Goal: Task Accomplishment & Management: Manage account settings

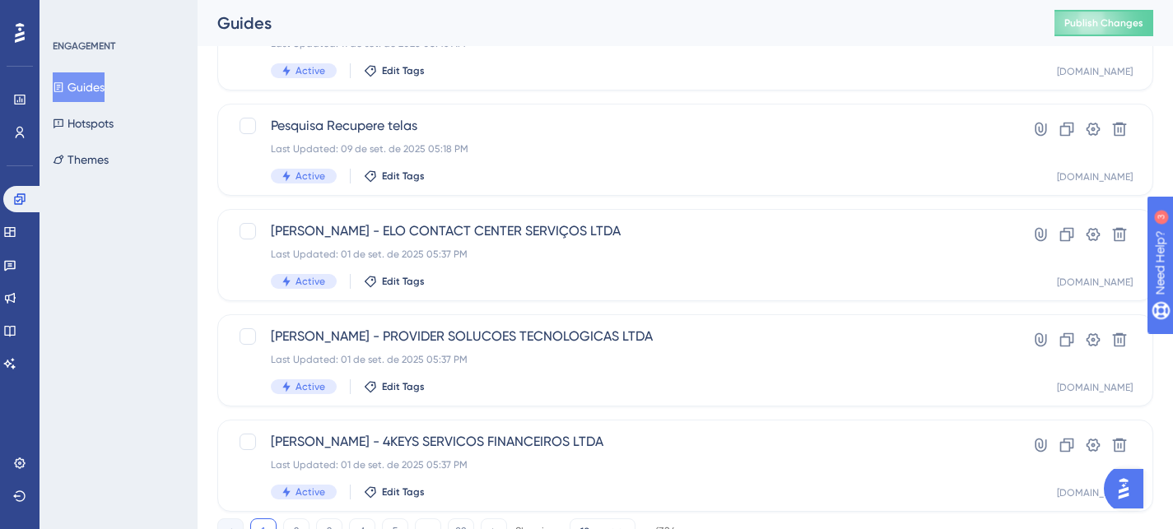
scroll to position [96, 0]
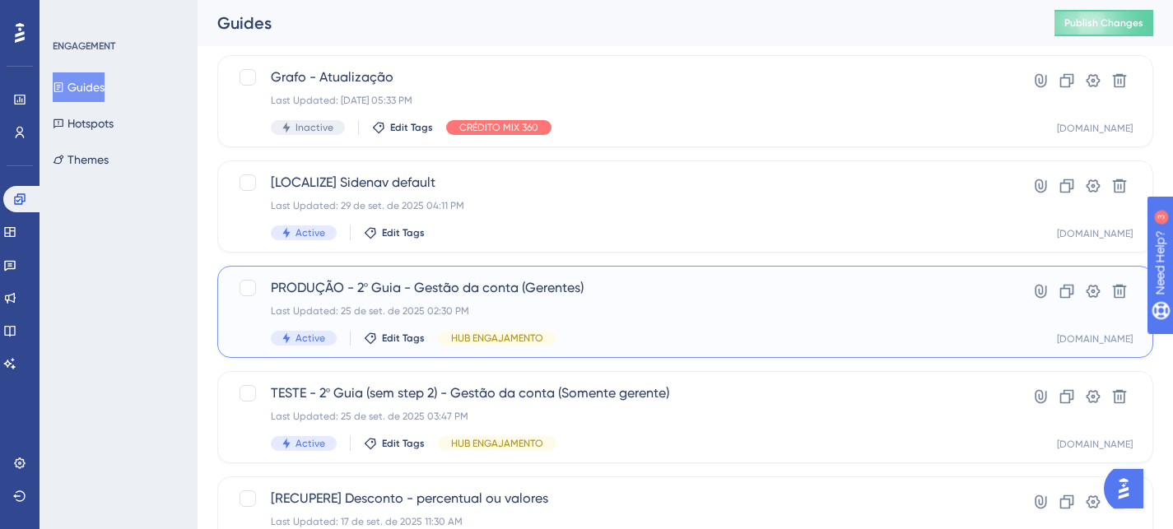
click at [703, 315] on div "Last Updated: 25 de set. de 2025 02:30 PM" at bounding box center [619, 311] width 697 height 13
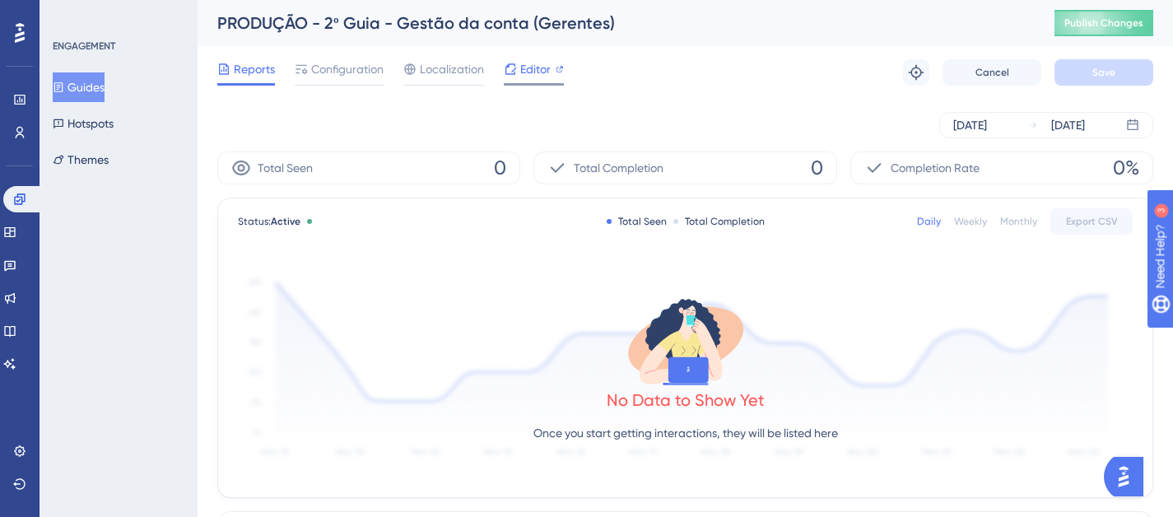
click at [540, 77] on span "Editor" at bounding box center [535, 69] width 30 height 20
click at [22, 193] on icon at bounding box center [19, 198] width 11 height 11
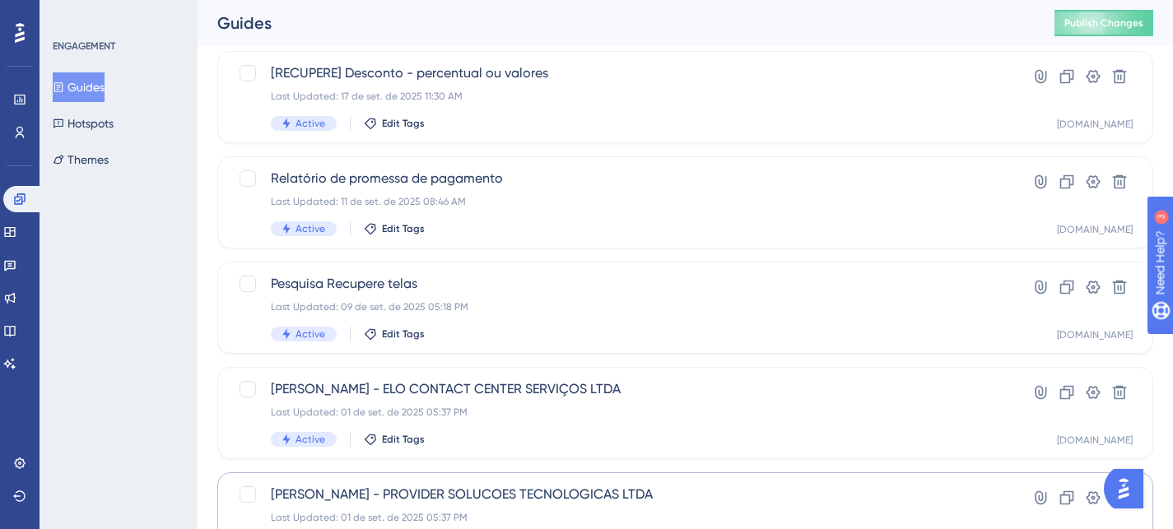
scroll to position [748, 0]
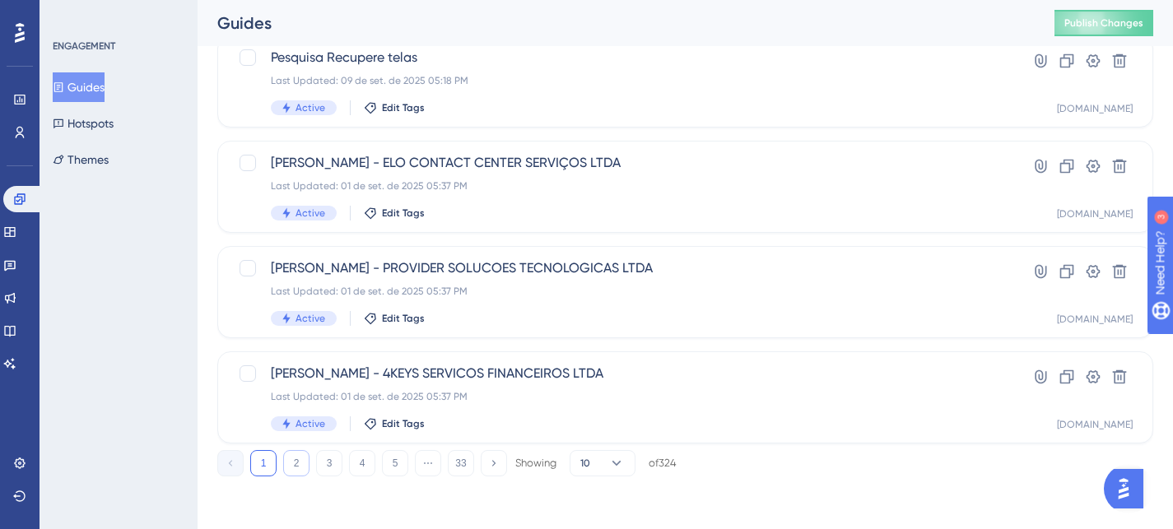
click at [289, 462] on button "2" at bounding box center [296, 463] width 26 height 26
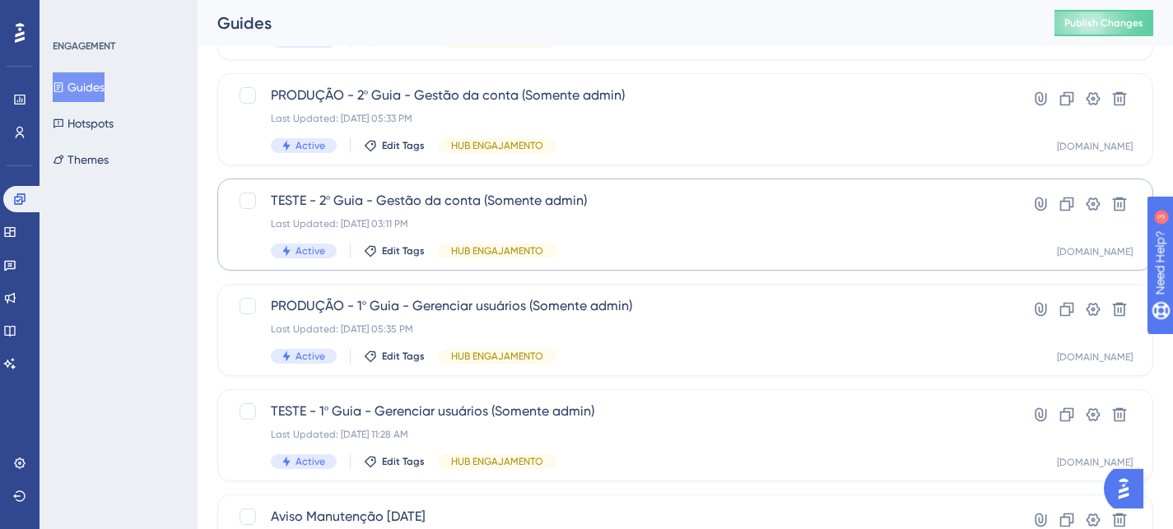
scroll to position [608, 0]
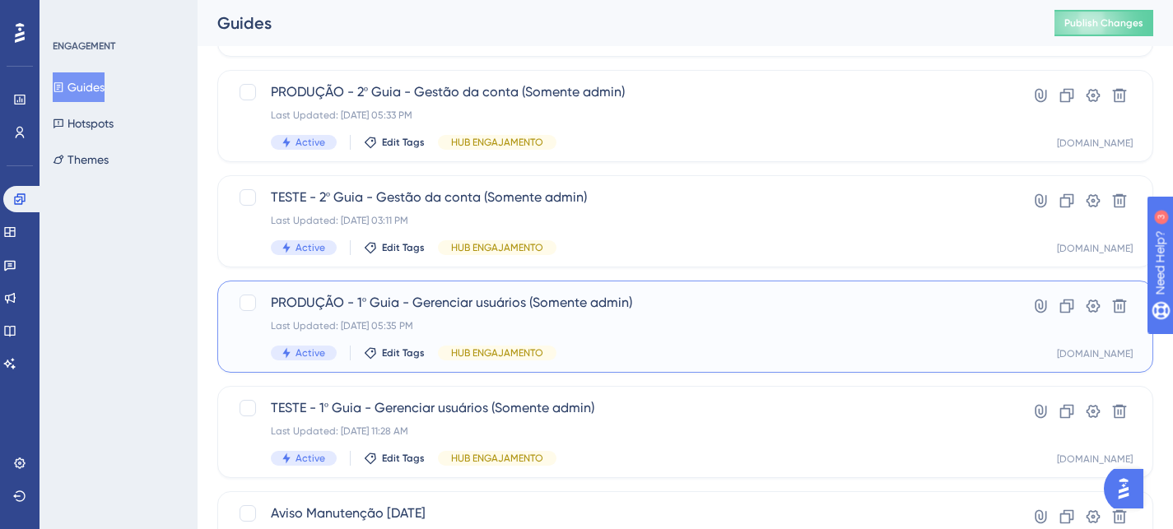
click at [649, 331] on div "Last Updated: [DATE] 05:35 PM" at bounding box center [619, 325] width 697 height 13
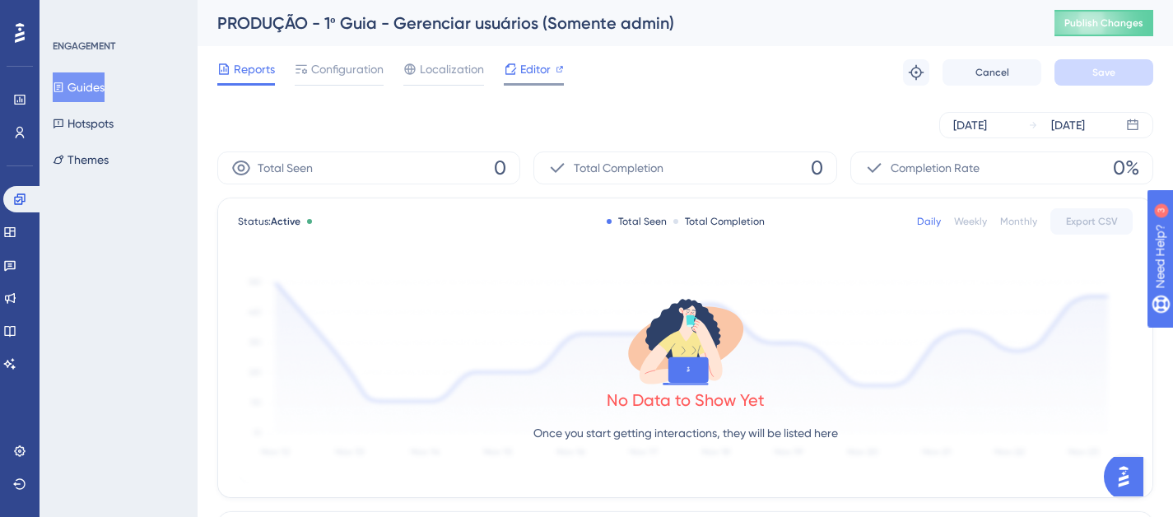
click at [541, 68] on span "Editor" at bounding box center [535, 69] width 30 height 20
click at [24, 204] on icon at bounding box center [19, 199] width 13 height 13
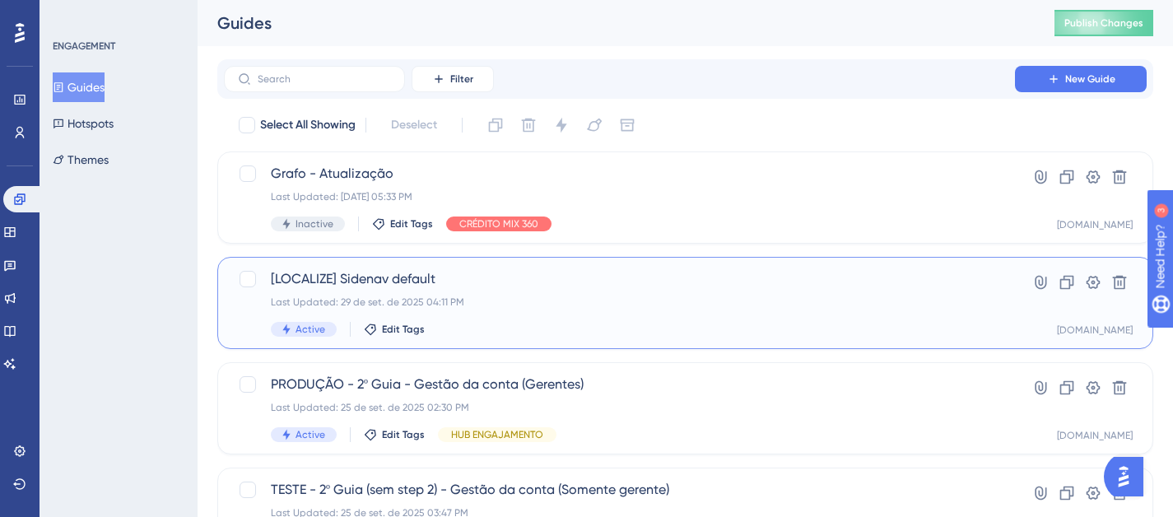
click at [628, 286] on span "[LOCALIZE] Sidenav default" at bounding box center [619, 279] width 697 height 20
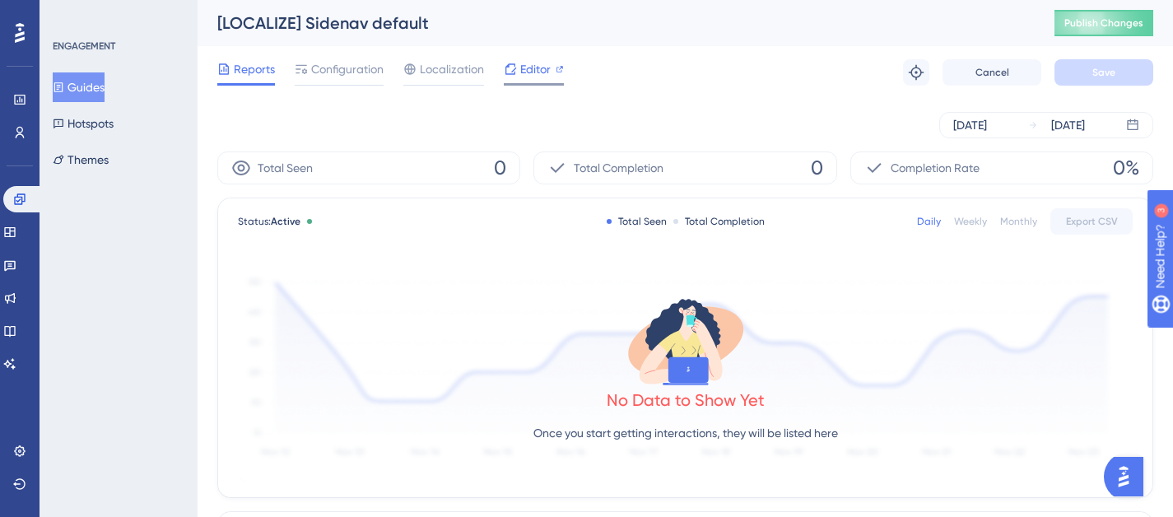
click at [551, 77] on div "Editor" at bounding box center [534, 69] width 60 height 20
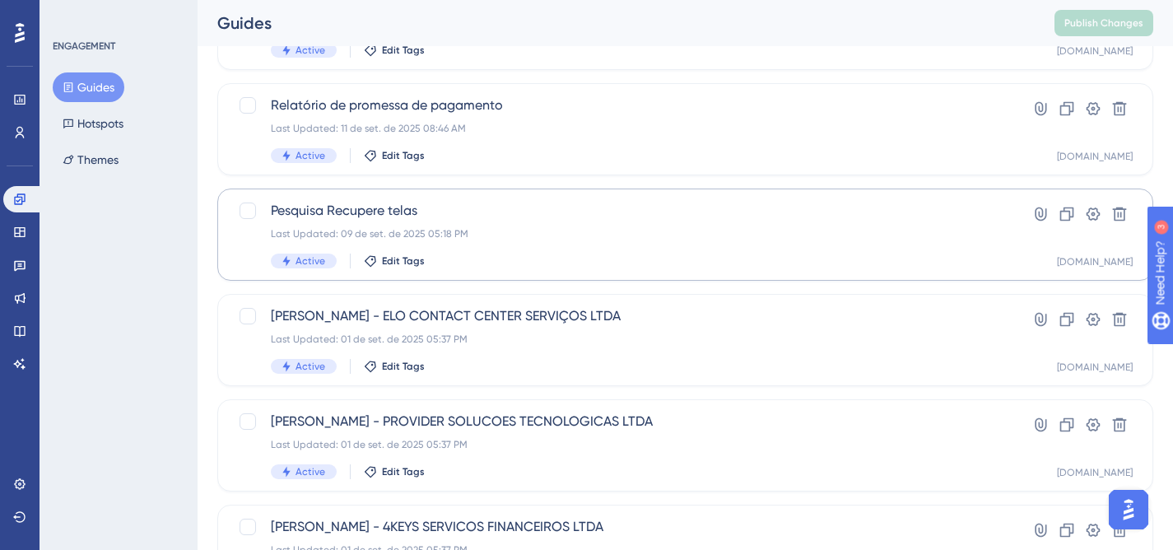
scroll to position [728, 0]
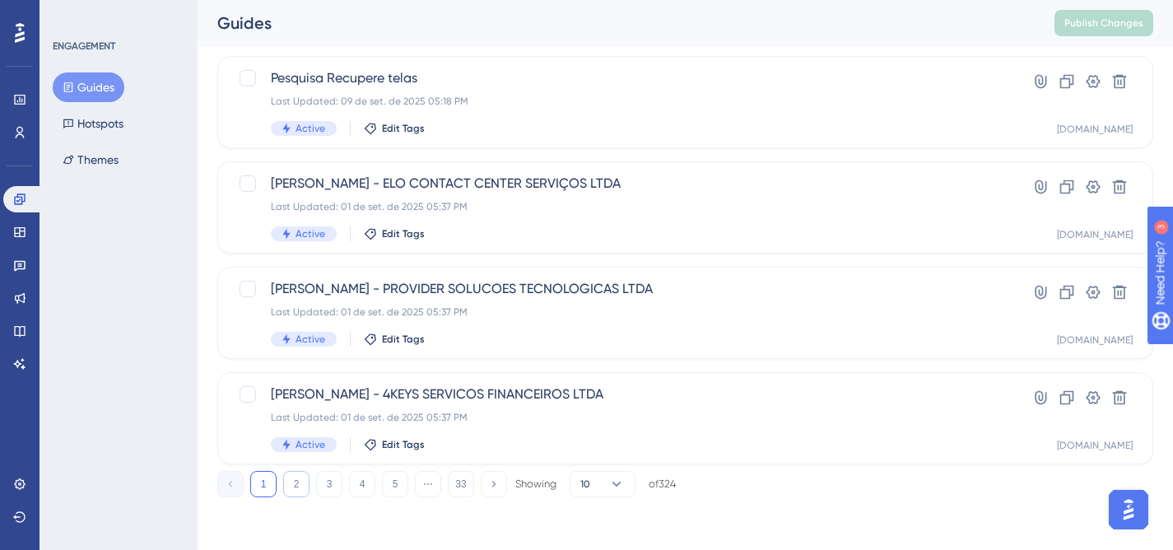
click at [303, 477] on button "2" at bounding box center [296, 484] width 26 height 26
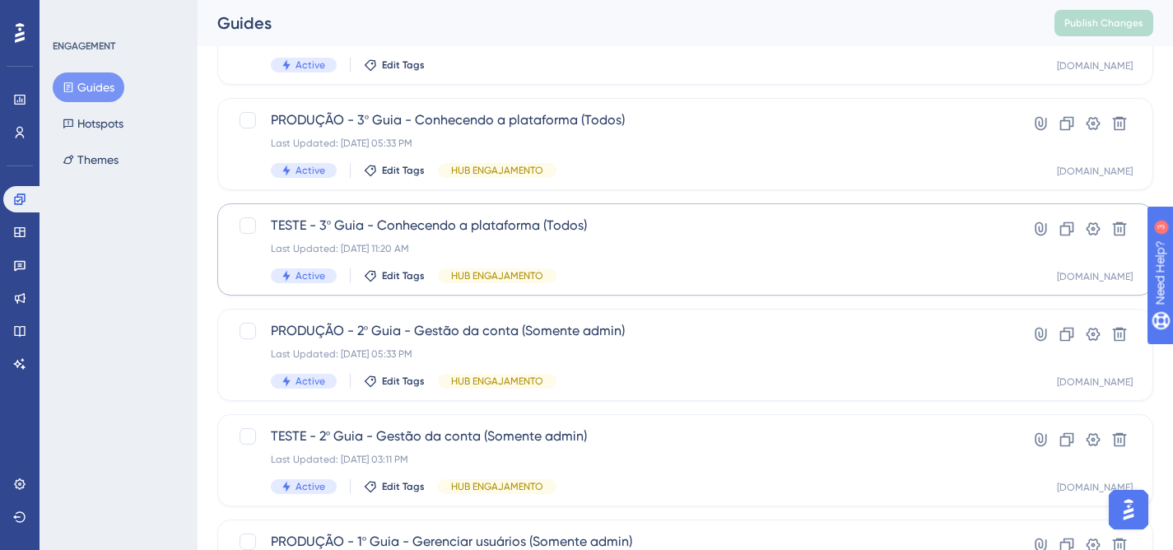
scroll to position [369, 0]
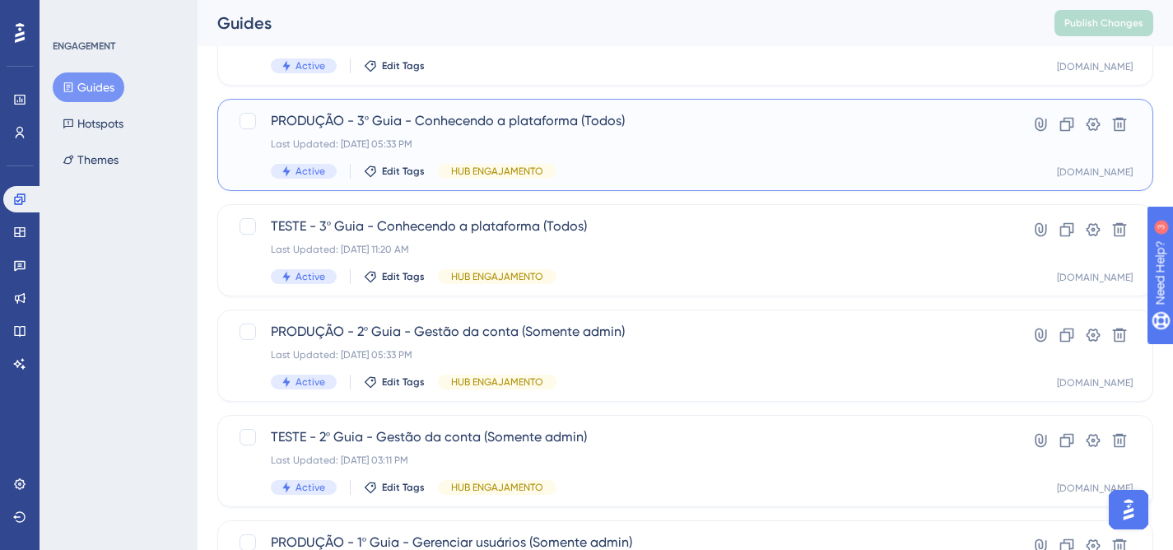
click at [635, 160] on div "PRODUÇÃO - 3º Guia - Conhecendo a plataforma (Todos) Last Updated: [DATE] 05:33…" at bounding box center [619, 144] width 697 height 67
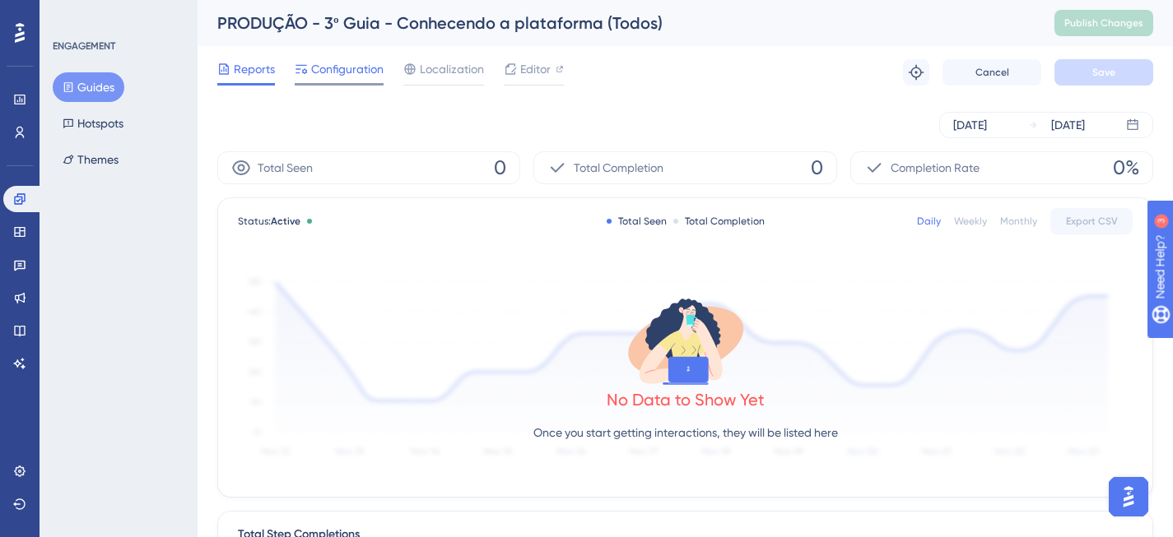
click at [355, 79] on div "Configuration" at bounding box center [339, 72] width 89 height 26
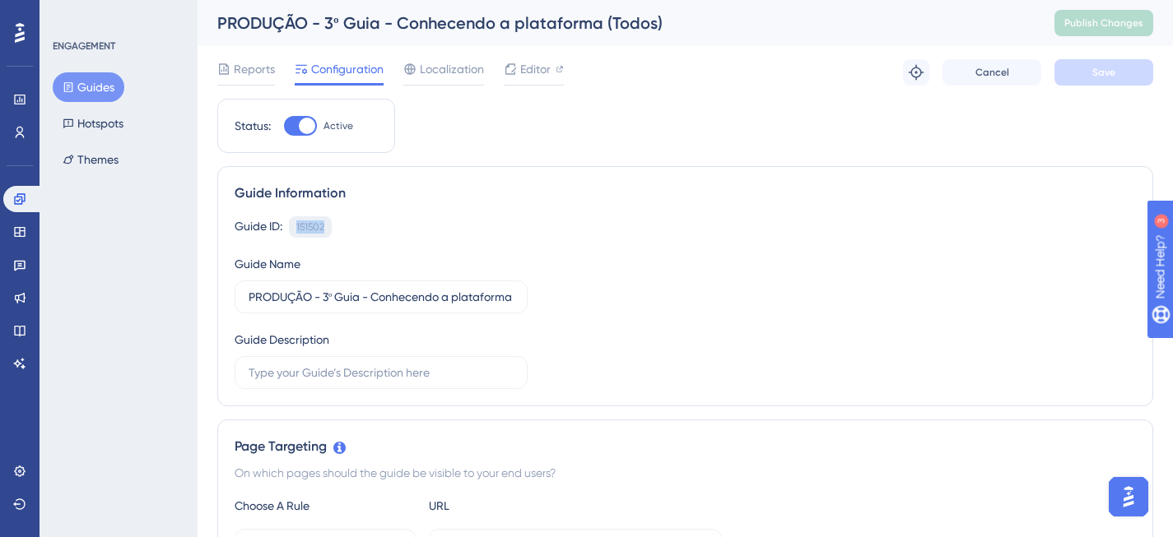
drag, startPoint x: 297, startPoint y: 226, endPoint x: 326, endPoint y: 226, distance: 28.8
click at [326, 226] on div "151502 Copy" at bounding box center [310, 226] width 43 height 21
copy div "151502"
click at [26, 200] on icon at bounding box center [19, 199] width 13 height 13
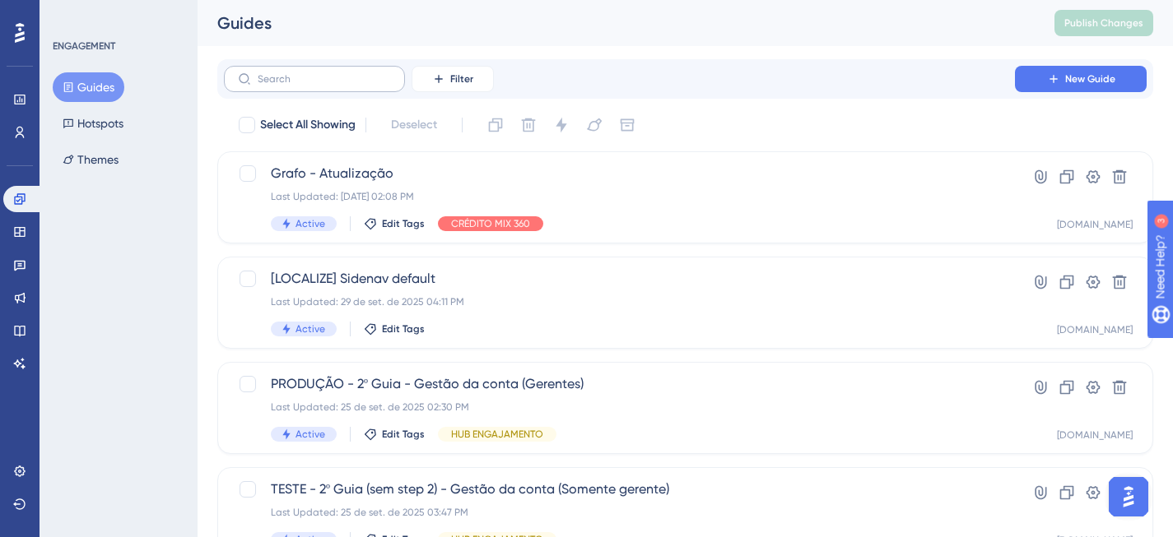
click at [314, 85] on label at bounding box center [314, 79] width 181 height 26
click at [314, 85] on input "text" at bounding box center [324, 79] width 133 height 12
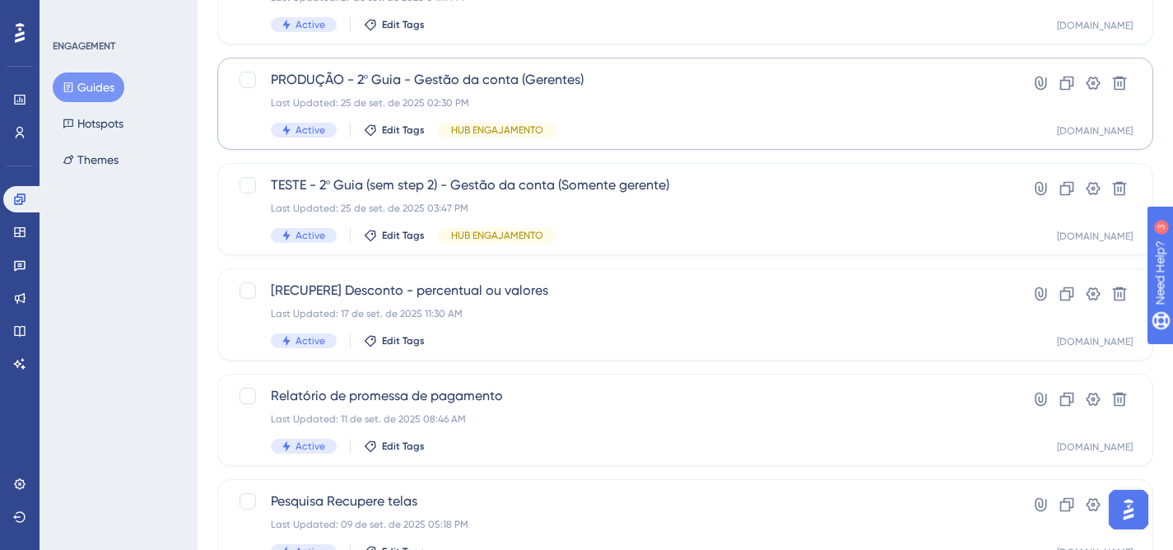
scroll to position [728, 0]
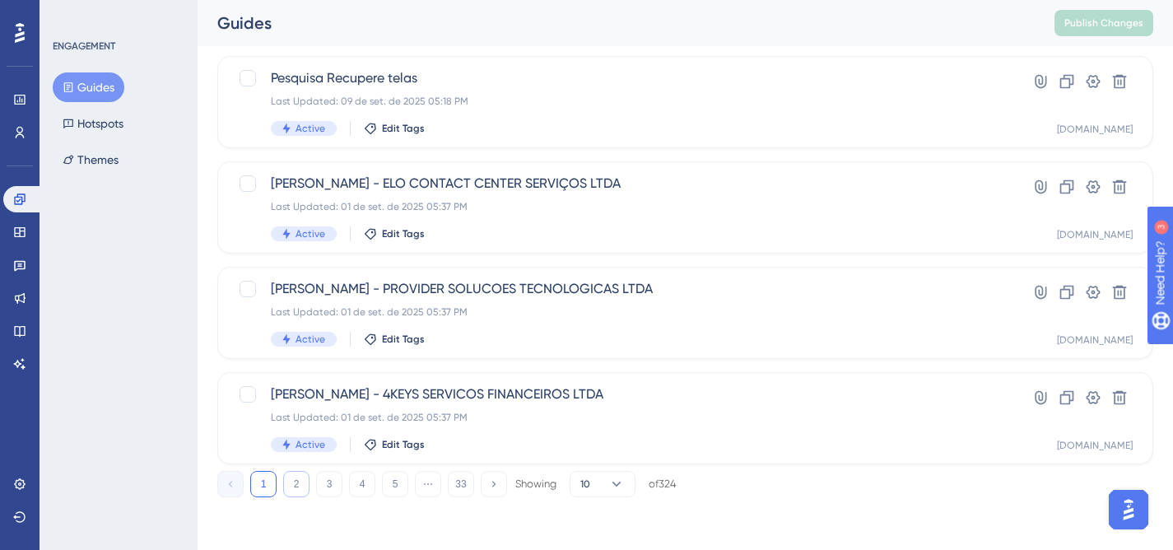
click at [304, 484] on button "2" at bounding box center [296, 484] width 26 height 26
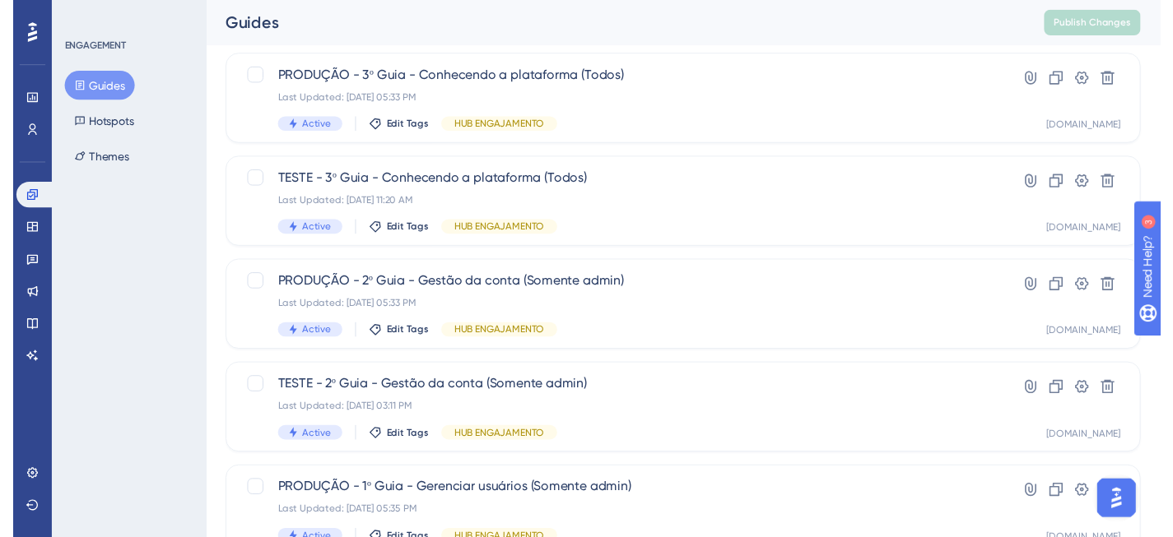
scroll to position [0, 0]
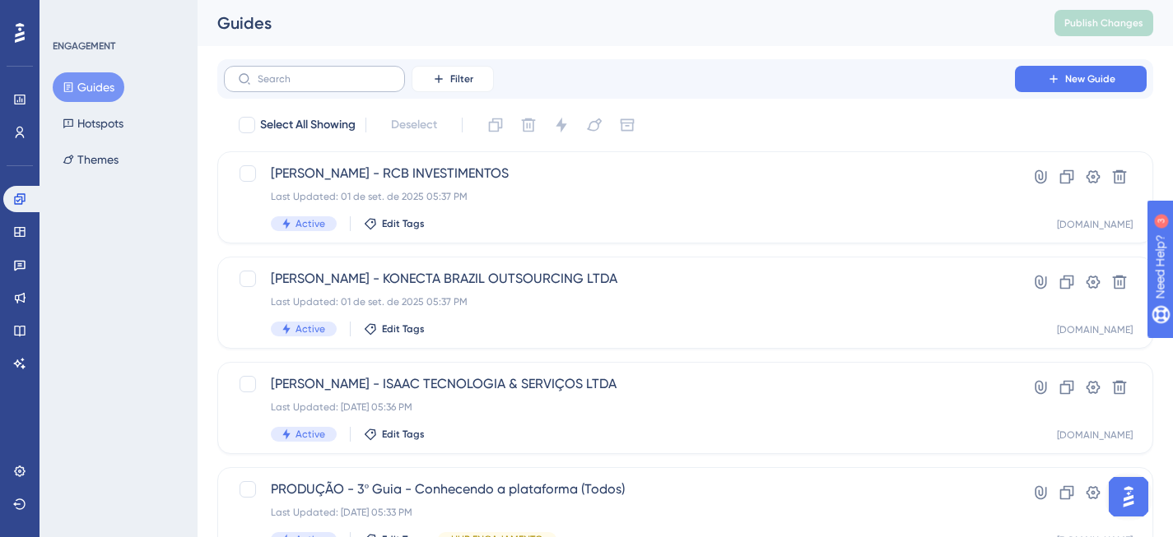
click at [306, 87] on label at bounding box center [314, 79] width 181 height 26
click at [306, 85] on input "text" at bounding box center [324, 79] width 133 height 12
click at [449, 81] on button "Filter" at bounding box center [453, 79] width 82 height 26
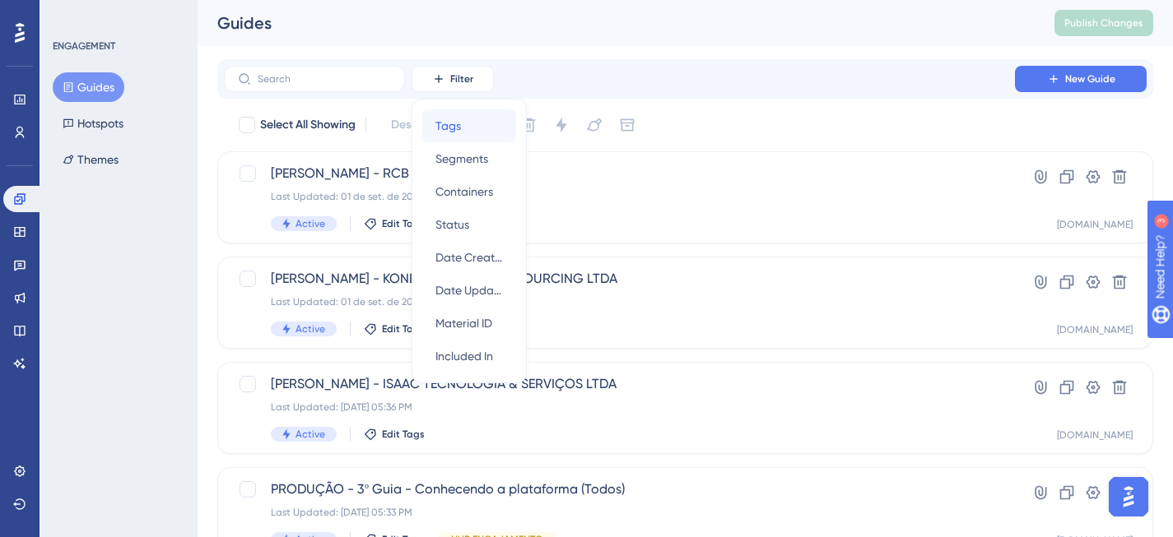
click at [460, 133] on span "Tags" at bounding box center [448, 126] width 26 height 20
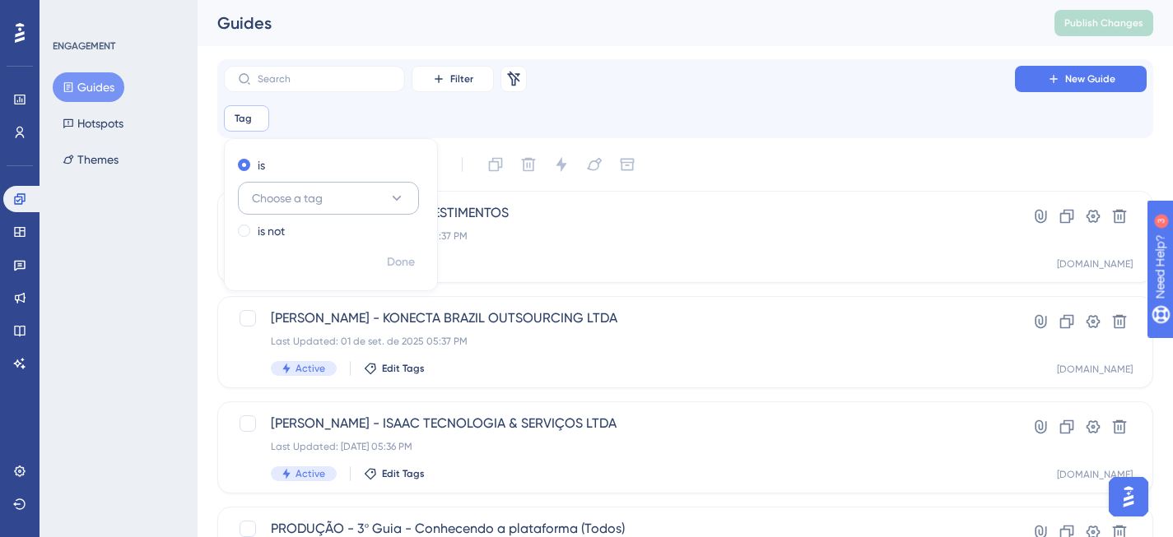
click at [309, 207] on span "Choose a tag" at bounding box center [287, 198] width 71 height 20
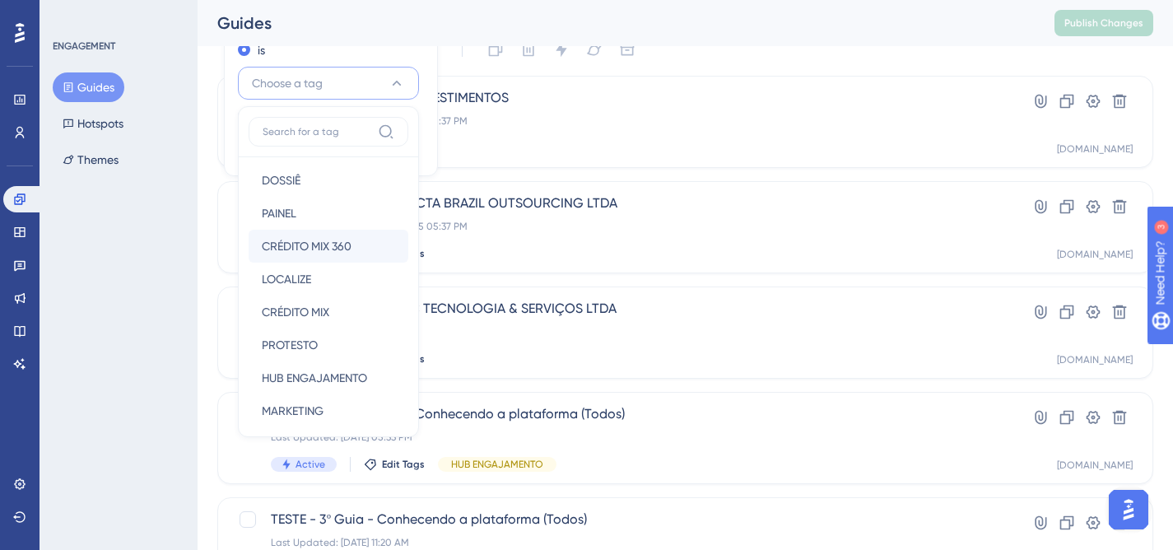
scroll to position [212, 0]
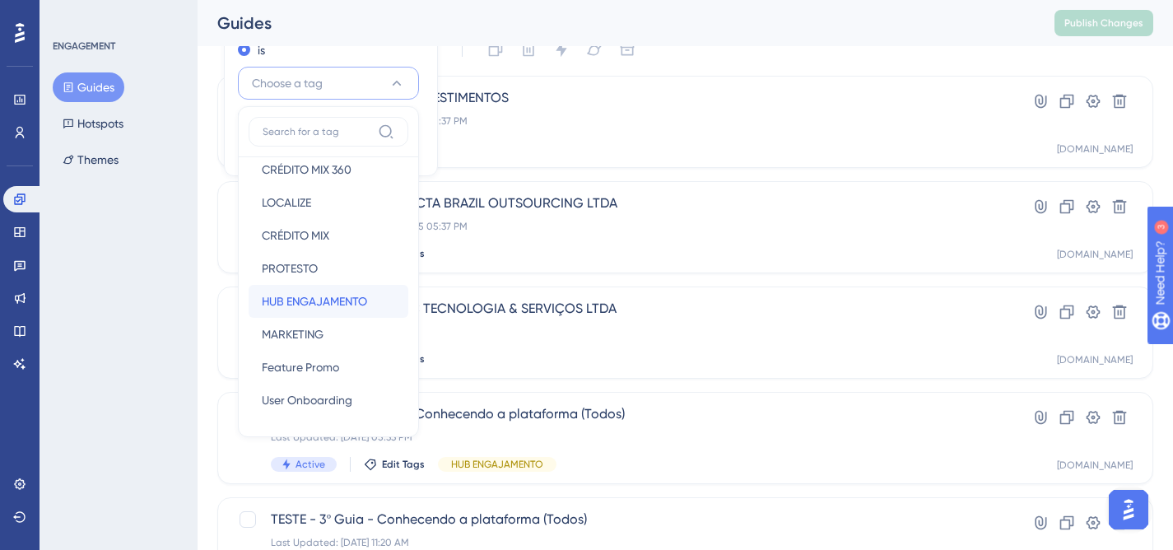
click at [329, 305] on span "HUB ENGAJAMENTO" at bounding box center [314, 301] width 105 height 20
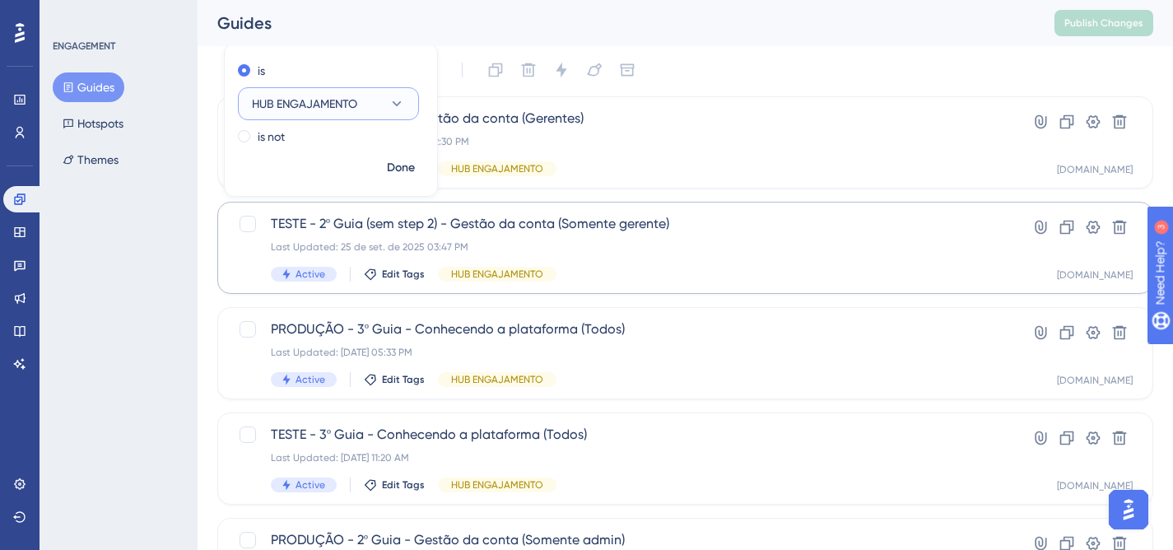
scroll to position [85, 0]
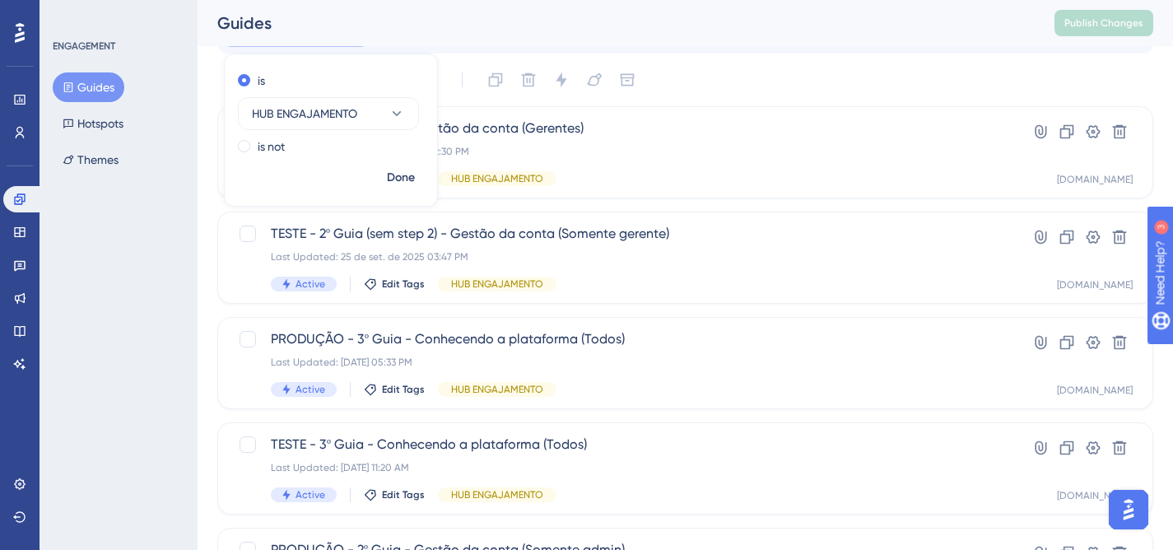
click at [796, 58] on div "Filter Remove Filters New Guide Tag is HUB ENGAJAMENTO HUB ENGAJAMENTO Remove i…" at bounding box center [685, 454] width 936 height 961
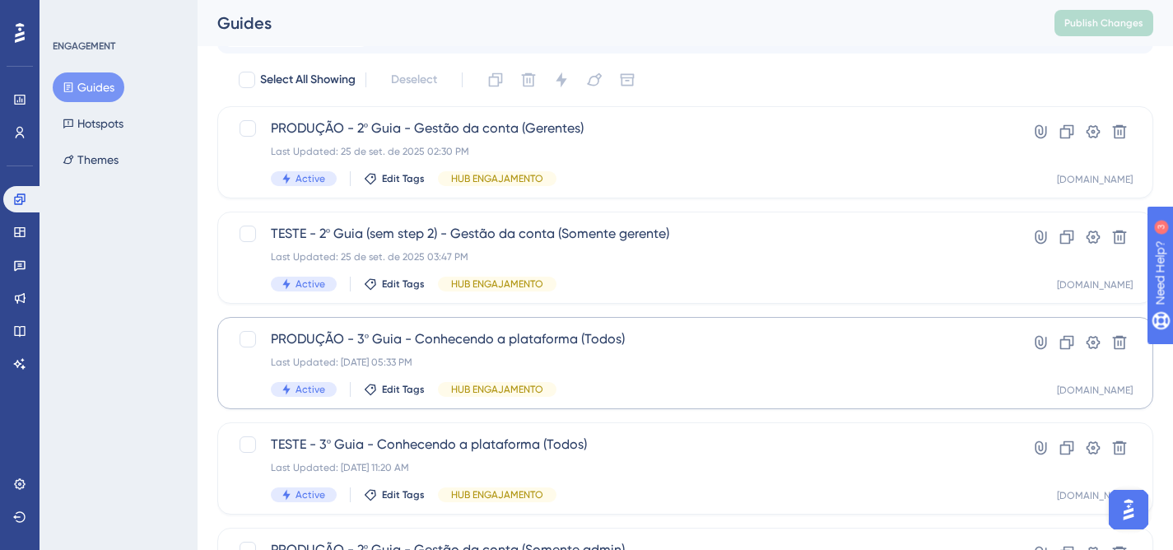
scroll to position [523, 0]
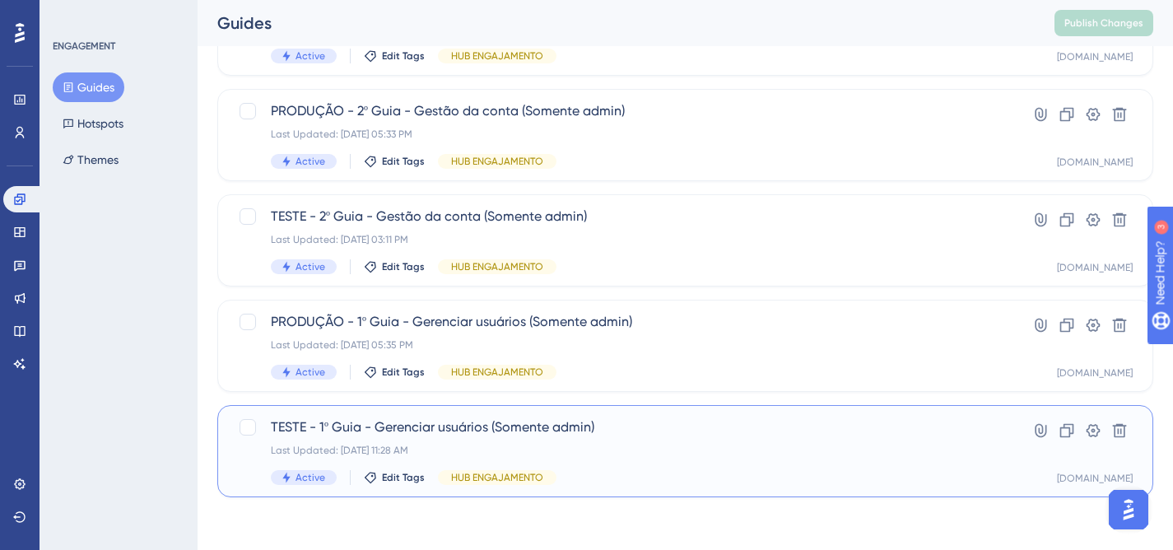
click at [710, 433] on span "TESTE - 1º Guia - Gerenciar usuários (Somente admin)" at bounding box center [619, 427] width 697 height 20
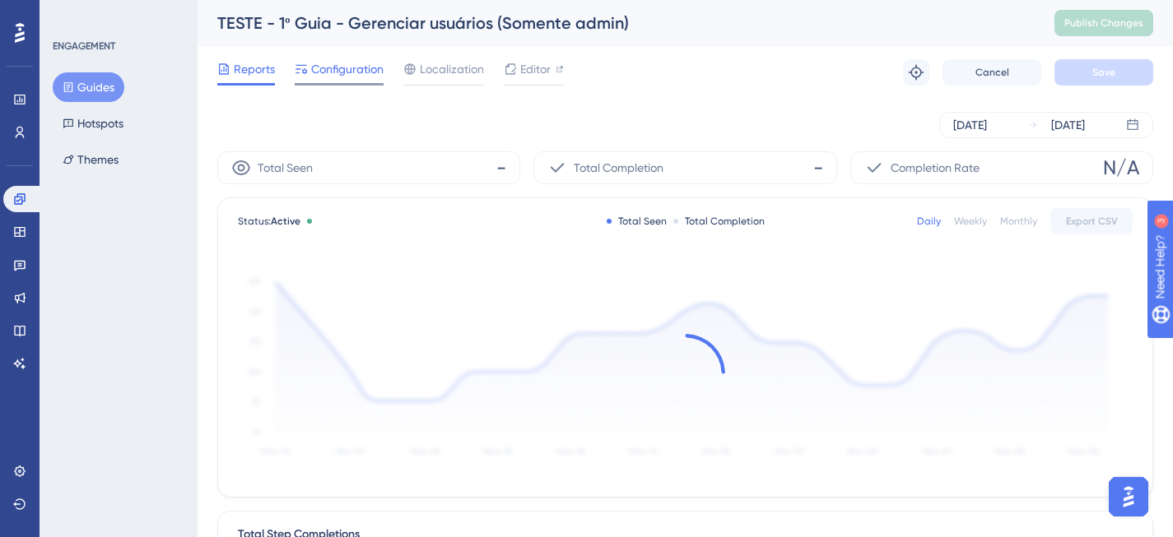
click at [342, 66] on span "Configuration" at bounding box center [347, 69] width 72 height 20
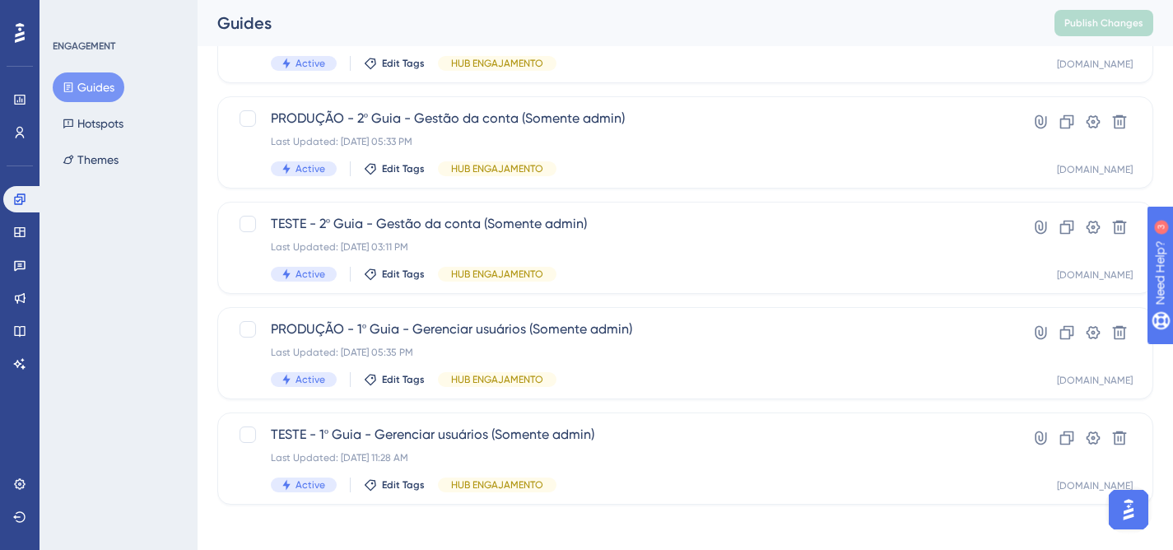
scroll to position [523, 0]
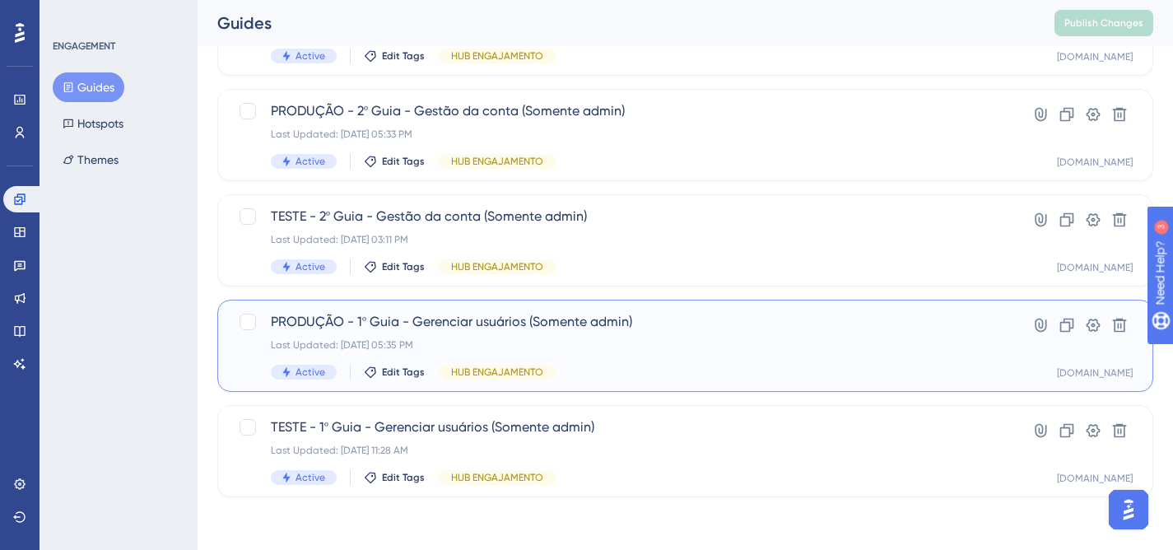
click at [724, 363] on div "PRODUÇÃO - 1º Guia - Gerenciar usuários (Somente admin) Last Updated: [DATE] 05…" at bounding box center [619, 345] width 697 height 67
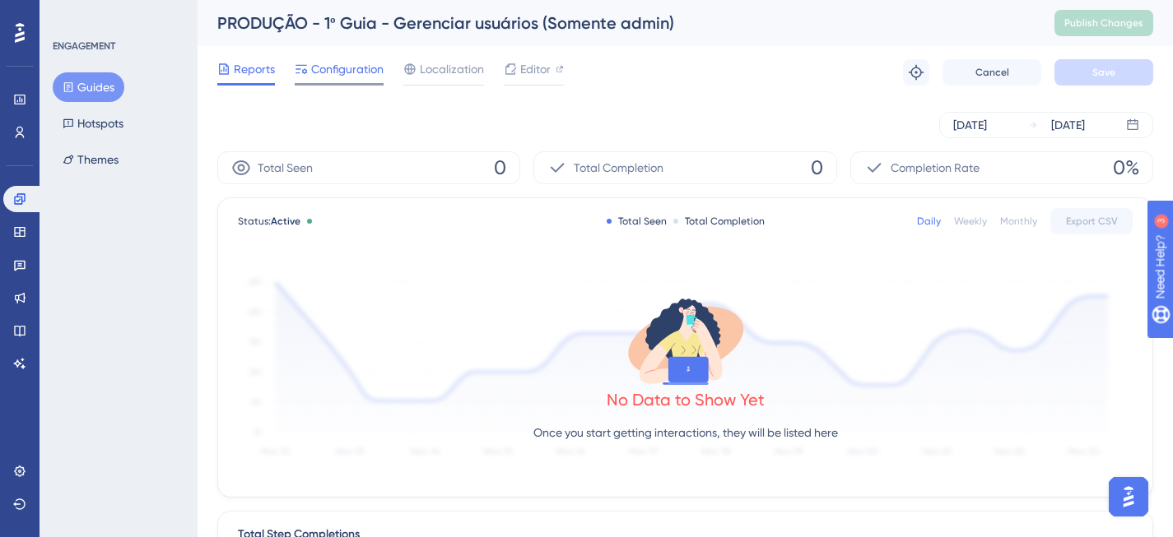
click at [349, 73] on span "Configuration" at bounding box center [347, 69] width 72 height 20
click at [20, 199] on icon at bounding box center [19, 198] width 11 height 11
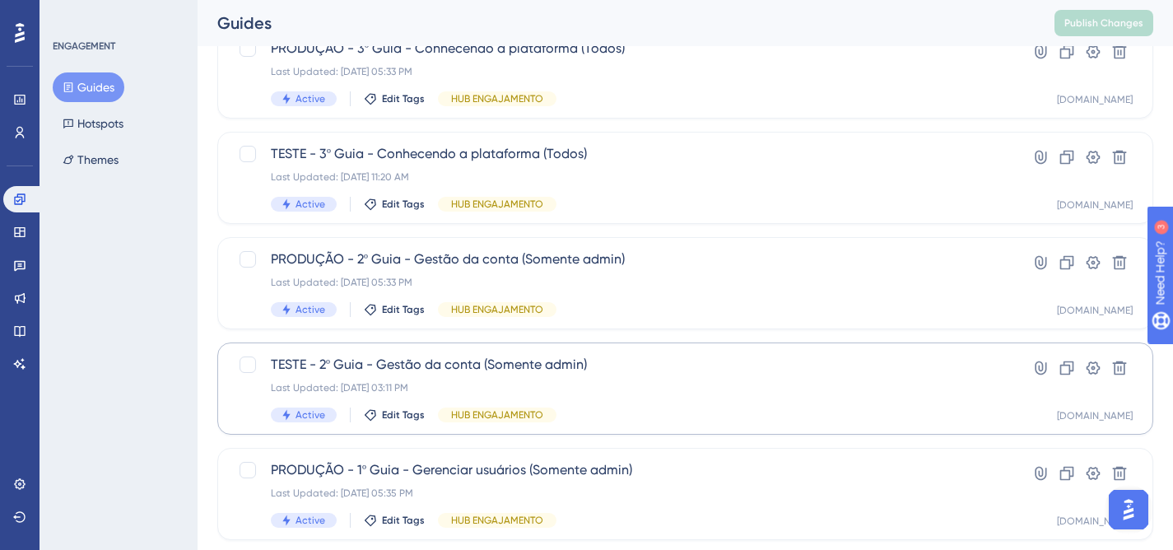
scroll to position [112, 0]
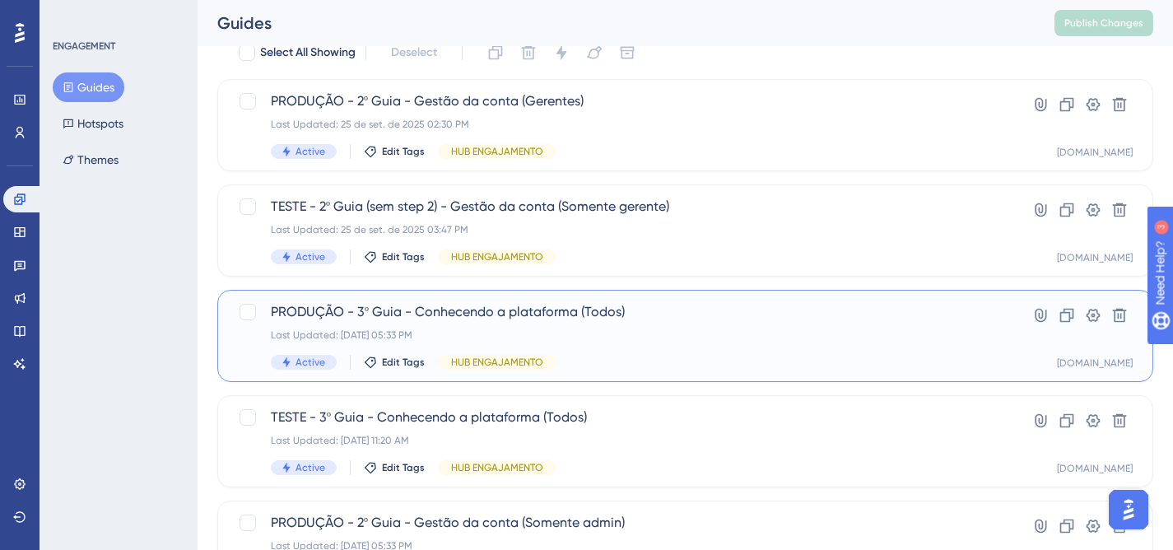
click at [682, 347] on div "PRODUÇÃO - 3º Guia - Conhecendo a plataforma (Todos) Last Updated: [DATE] 05:33…" at bounding box center [619, 335] width 697 height 67
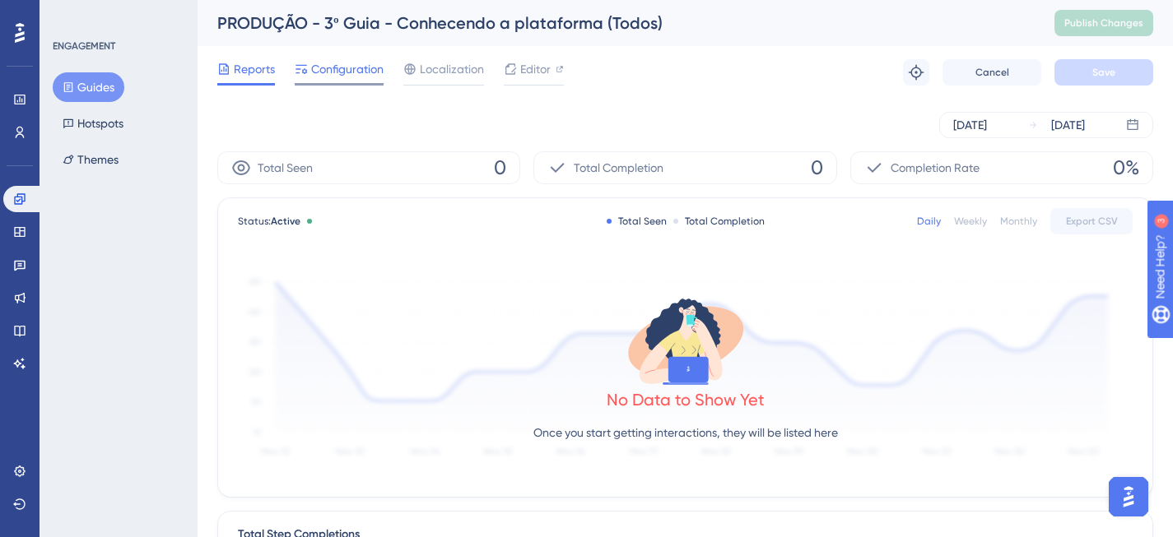
click at [338, 71] on span "Configuration" at bounding box center [347, 69] width 72 height 20
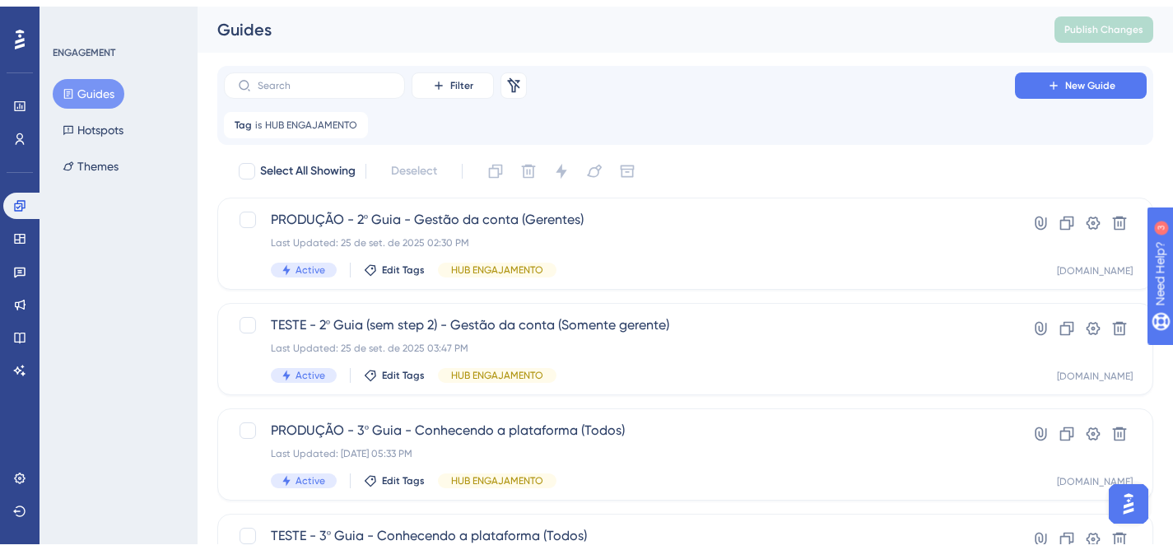
scroll to position [59, 0]
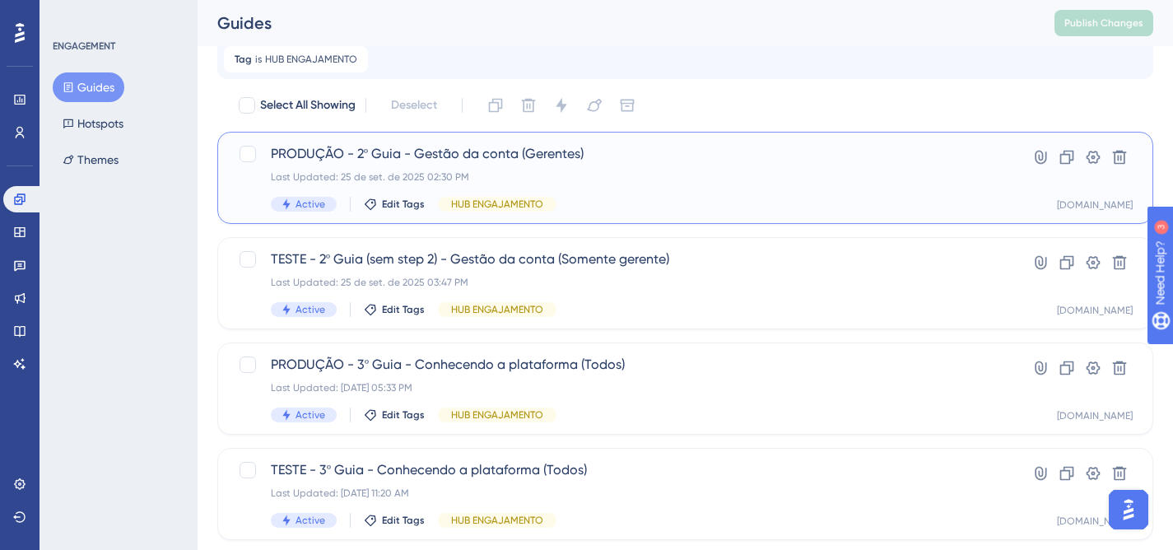
click at [671, 201] on div "Active Edit Tags HUB ENGAJAMENTO" at bounding box center [619, 204] width 697 height 15
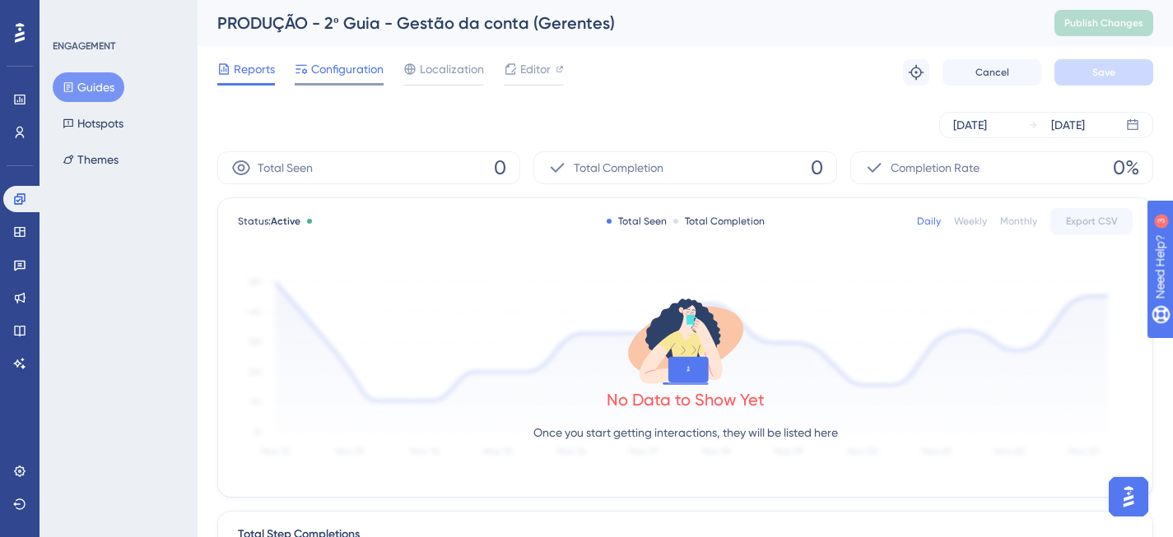
click at [321, 72] on span "Configuration" at bounding box center [347, 69] width 72 height 20
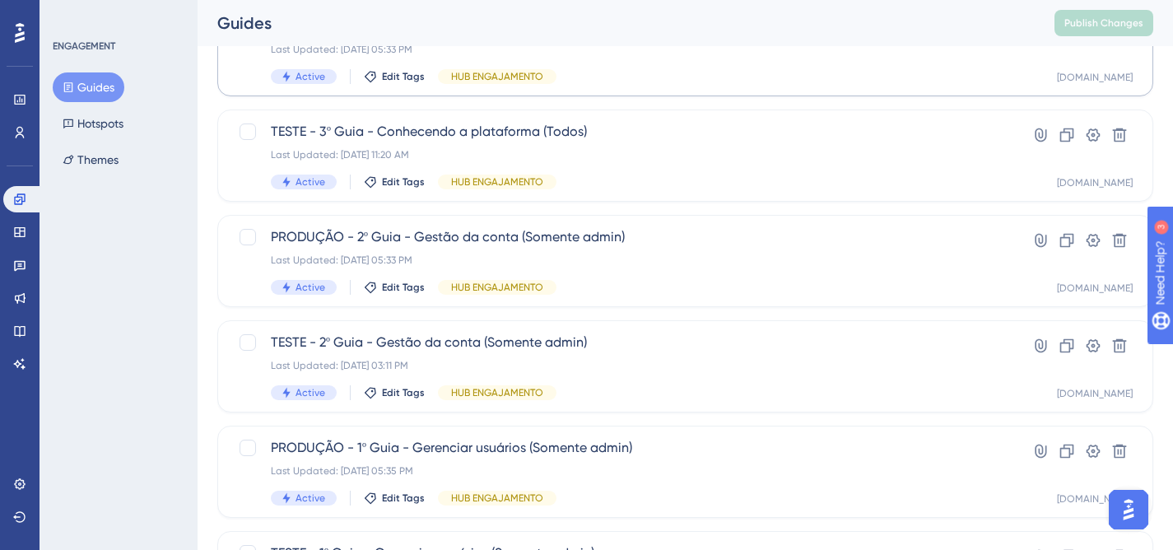
scroll to position [422, 0]
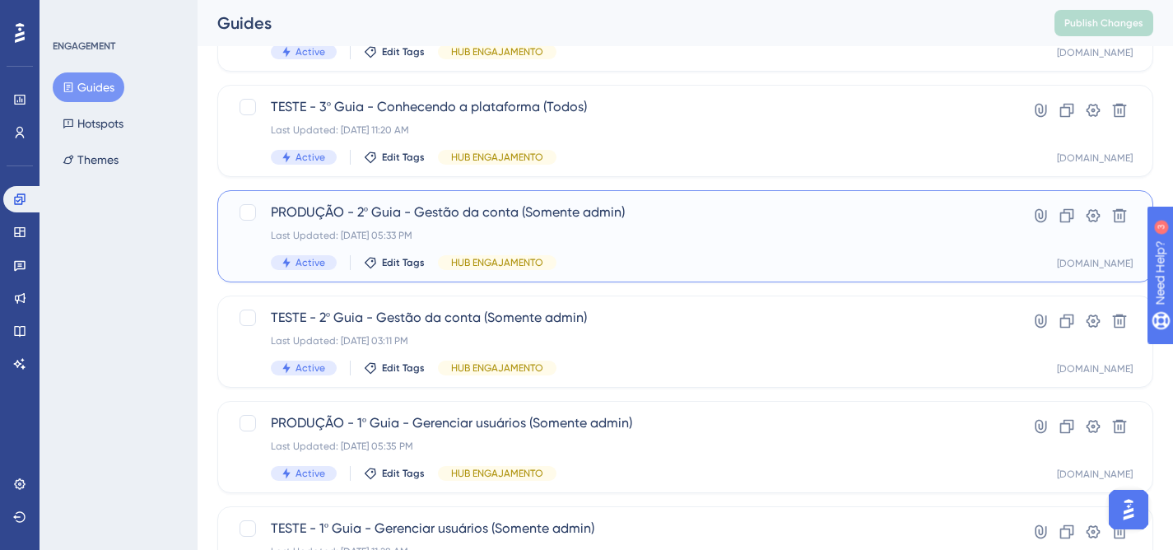
click at [622, 251] on div "PRODUÇÃO - 2º Guia - Gestão da conta (Somente admin) Last Updated: [DATE] 05:33…" at bounding box center [619, 235] width 697 height 67
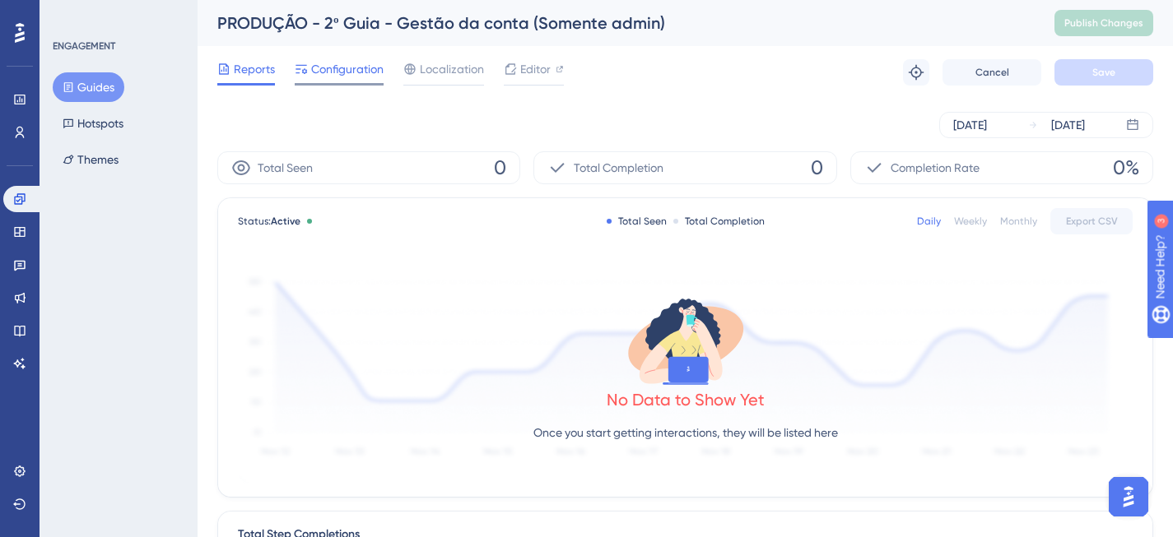
click at [342, 67] on span "Configuration" at bounding box center [347, 69] width 72 height 20
